Goal: Task Accomplishment & Management: Manage account settings

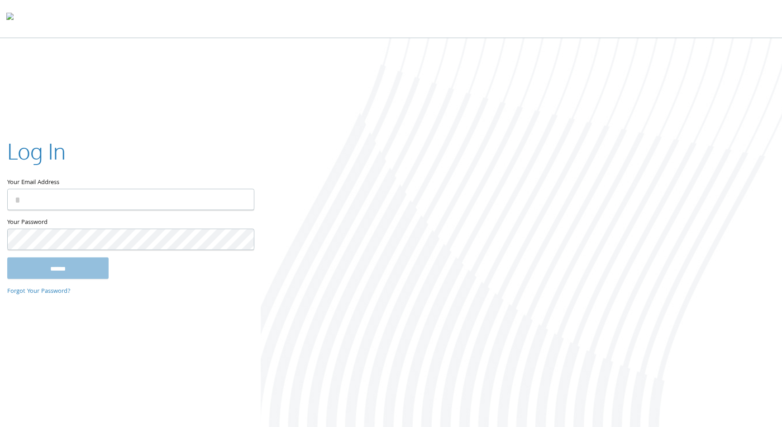
click at [242, 198] on keeper-lock "Open Keeper Popup" at bounding box center [241, 199] width 11 height 11
type input "**********"
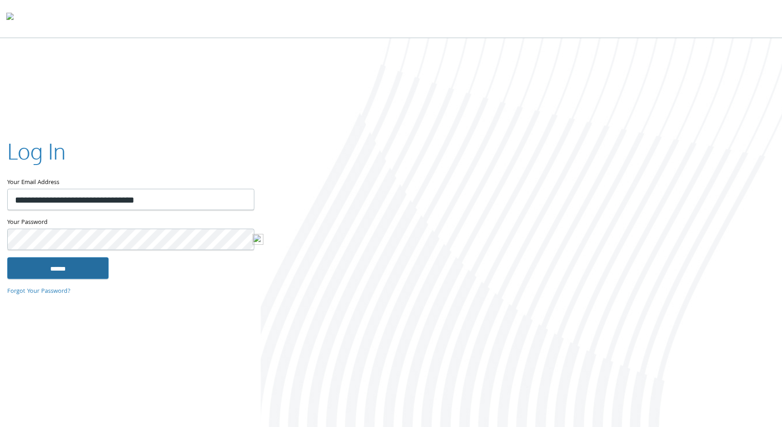
click at [82, 266] on input "******" at bounding box center [57, 268] width 101 height 22
type input "**********"
